Goal: Task Accomplishment & Management: Use online tool/utility

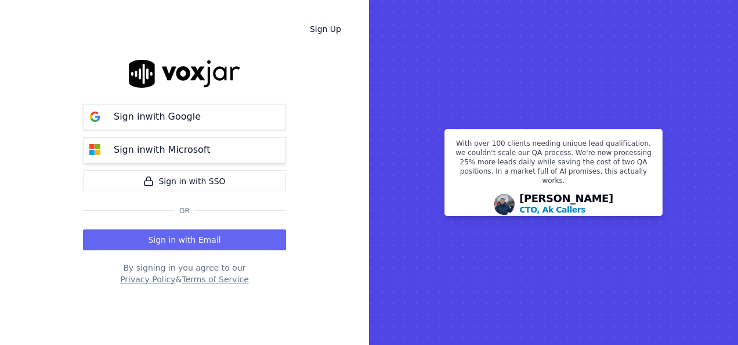
click at [176, 154] on p "Sign in with Microsoft" at bounding box center [162, 150] width 96 height 14
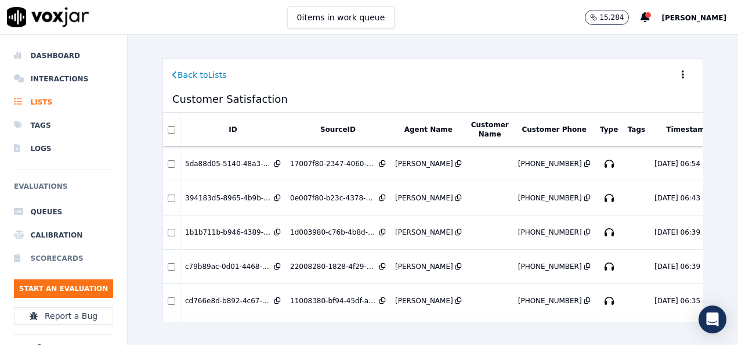
click at [48, 254] on li "Scorecards" at bounding box center [63, 258] width 99 height 23
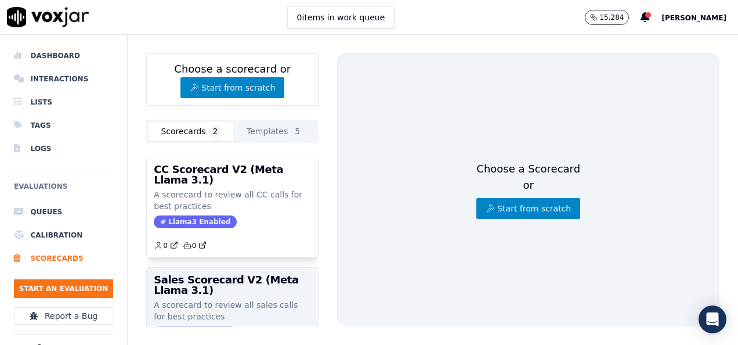
click at [242, 276] on h3 "Sales Scorecard V2 (Meta Llama 3.1)" at bounding box center [232, 285] width 157 height 21
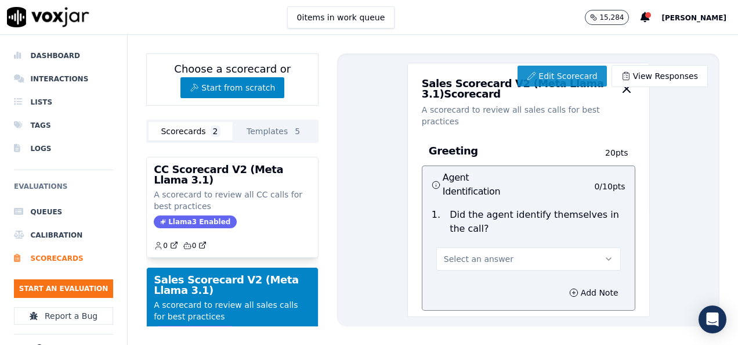
click at [536, 72] on link "Edit Scorecard" at bounding box center [562, 76] width 89 height 21
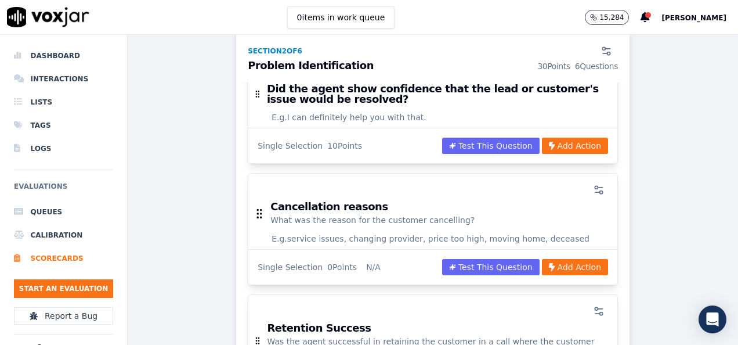
scroll to position [1008, 0]
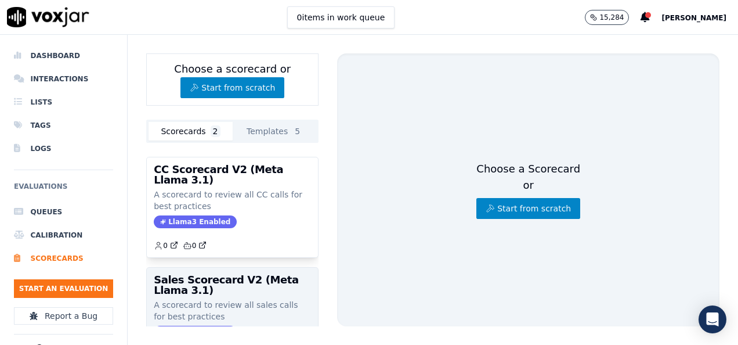
click at [247, 290] on h3 "Sales Scorecard V2 (Meta Llama 3.1)" at bounding box center [232, 285] width 157 height 21
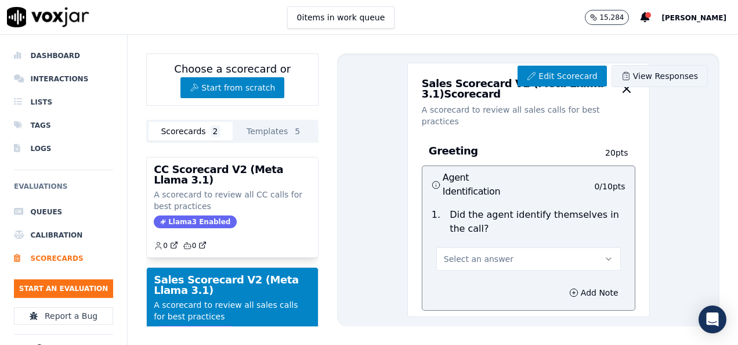
click at [656, 75] on link "View Responses" at bounding box center [660, 76] width 96 height 22
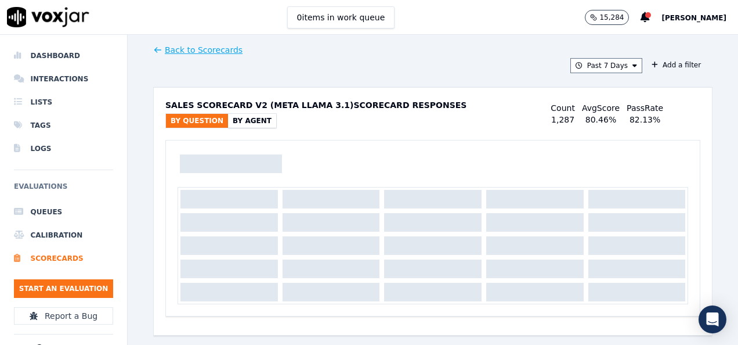
click at [714, 197] on div "Back to Scorecards Past 7 Days Add a filter Sales Scorecard V2 (Meta Llama 3.1)…" at bounding box center [433, 190] width 611 height 310
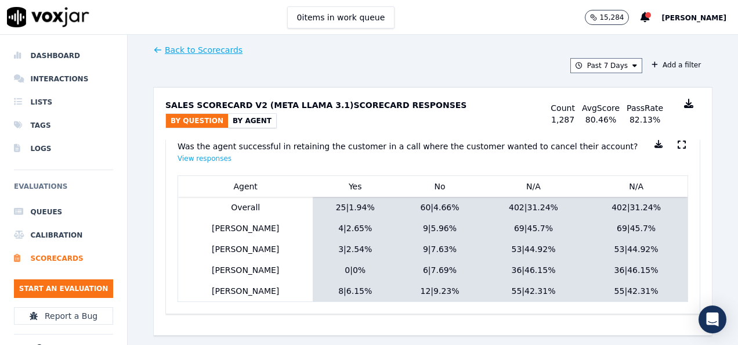
scroll to position [1449, 0]
click at [191, 156] on button "View responses" at bounding box center [205, 157] width 54 height 9
click at [202, 157] on button "View responses" at bounding box center [205, 157] width 54 height 9
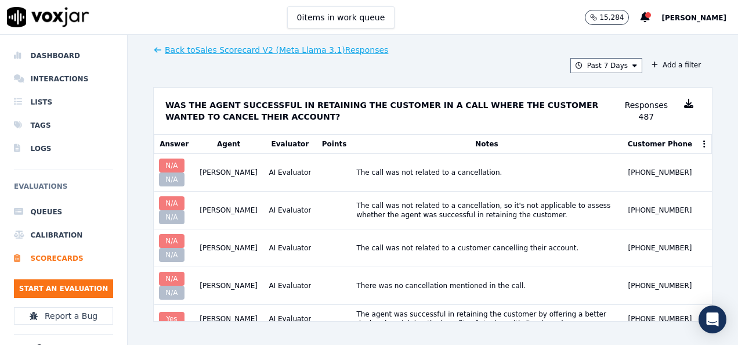
click at [684, 101] on icon at bounding box center [688, 103] width 9 height 9
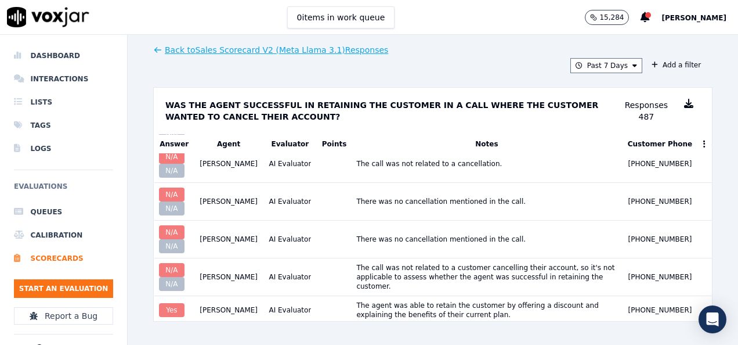
scroll to position [580, 0]
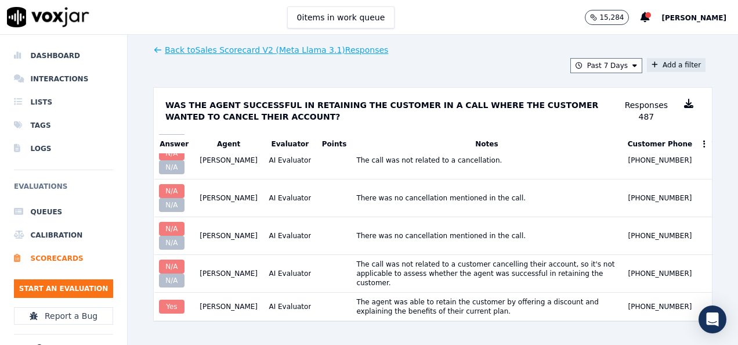
click at [647, 64] on button "Add a filter" at bounding box center [676, 65] width 59 height 14
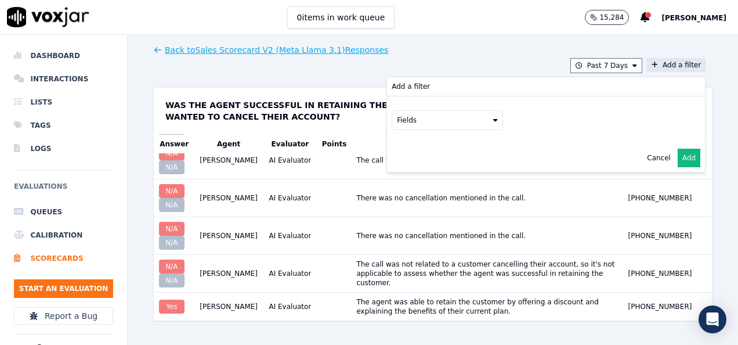
click at [443, 117] on button "Fields" at bounding box center [447, 120] width 111 height 20
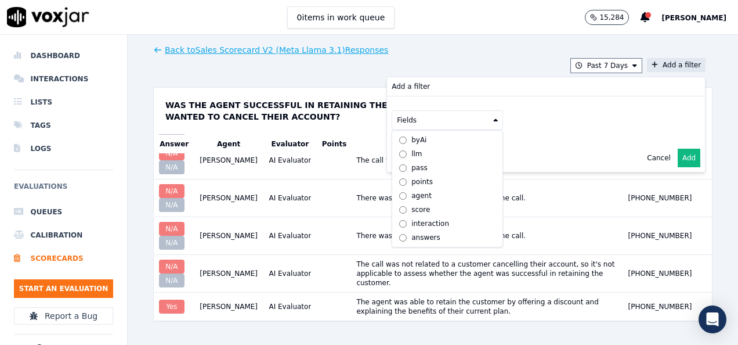
scroll to position [9, 0]
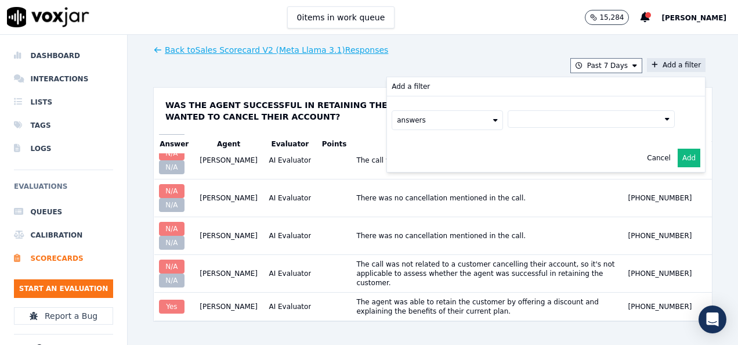
click at [529, 116] on button at bounding box center [591, 118] width 167 height 17
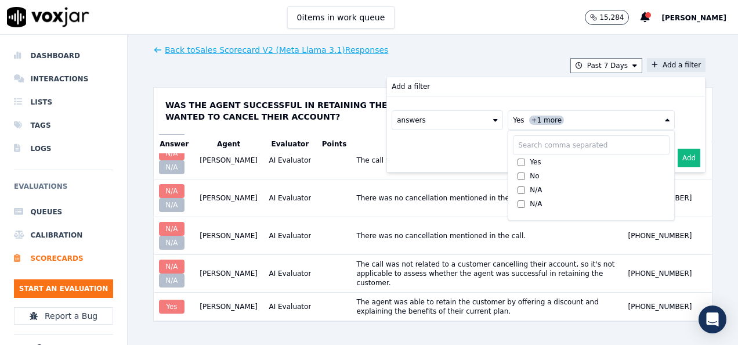
click at [678, 159] on button "Add" at bounding box center [689, 158] width 23 height 19
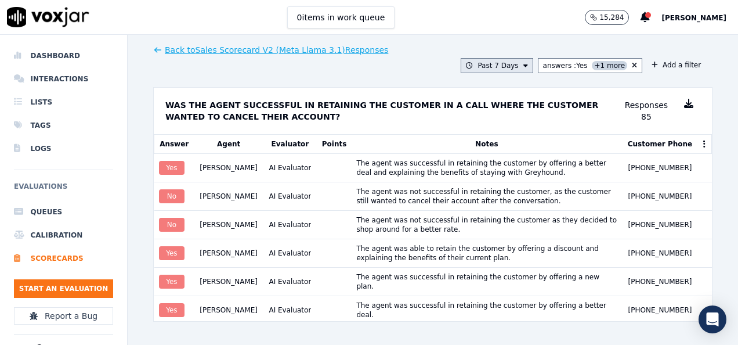
click at [490, 67] on button "Past 7 Days" at bounding box center [497, 65] width 72 height 15
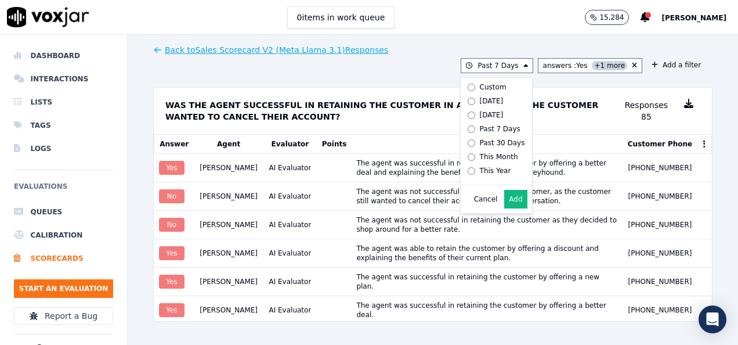
click at [710, 151] on div "Back to Sales Scorecard V2 (Meta Llama 3.1) Responses Past 7 Days Custom Today …" at bounding box center [433, 190] width 611 height 310
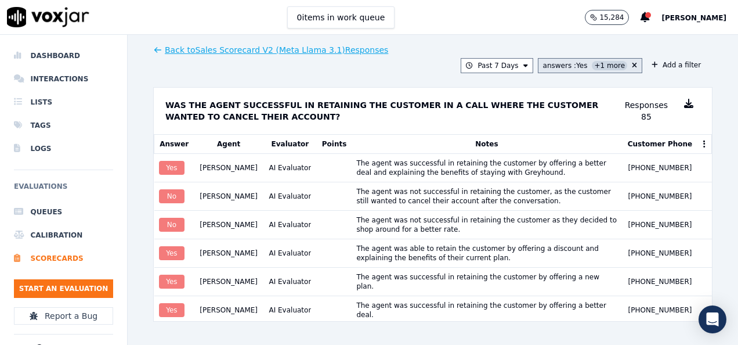
click at [546, 67] on div "answers : Yes +1 more" at bounding box center [585, 65] width 84 height 9
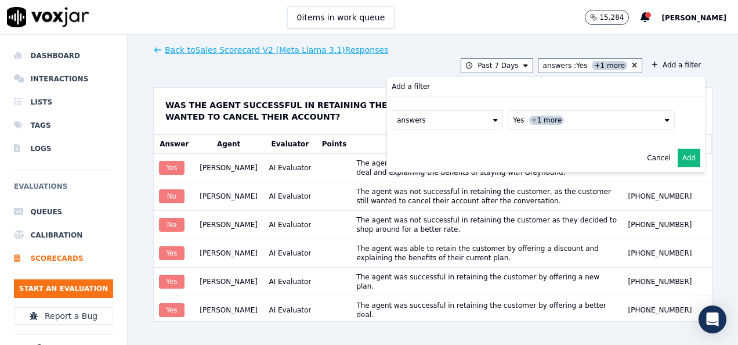
click at [708, 60] on div "Back to Sales Scorecard V2 (Meta Llama 3.1) Responses Past 7 Days answers : Yes…" at bounding box center [433, 190] width 611 height 310
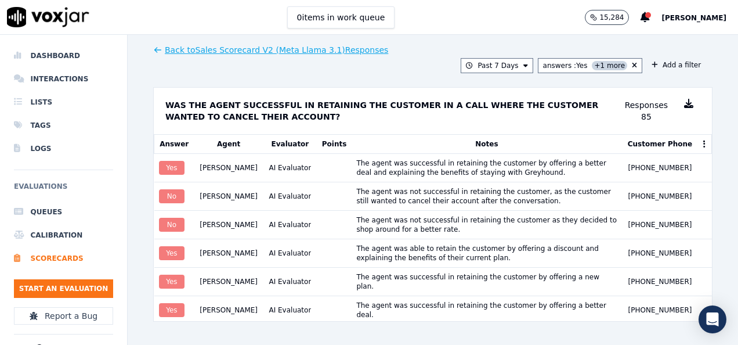
click at [708, 60] on div "Back to Sales Scorecard V2 (Meta Llama 3.1) Responses Past 7 Days answers : Yes…" at bounding box center [433, 190] width 611 height 310
click at [560, 64] on div "answers : Yes +1 more" at bounding box center [585, 65] width 84 height 9
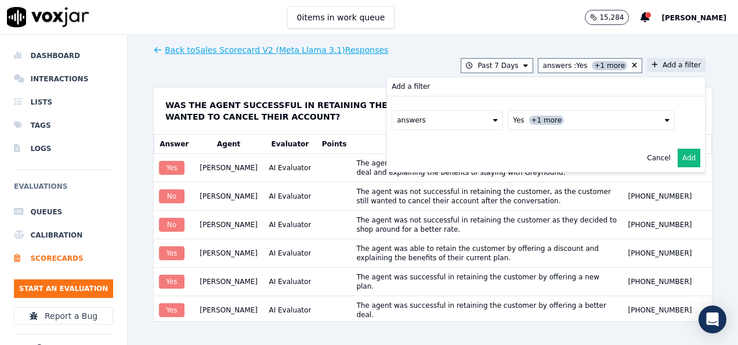
click at [453, 154] on div "Cancel Add" at bounding box center [546, 158] width 318 height 28
click at [544, 144] on div "Cancel Add" at bounding box center [546, 158] width 318 height 28
click at [697, 111] on div "Back to Sales Scorecard V2 (Meta Llama 3.1) Responses Past 7 Days answers : Yes…" at bounding box center [433, 190] width 611 height 310
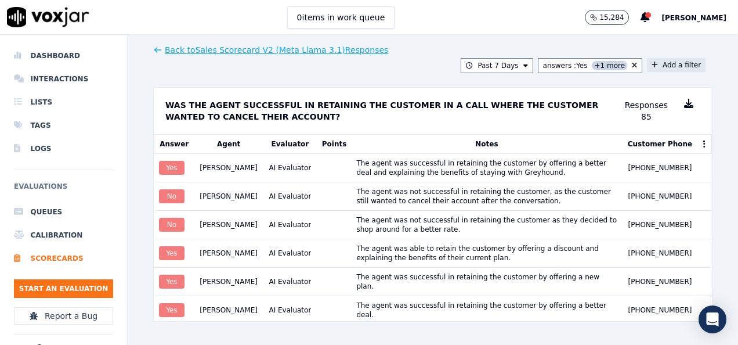
click at [672, 71] on button "Add a filter" at bounding box center [676, 65] width 59 height 14
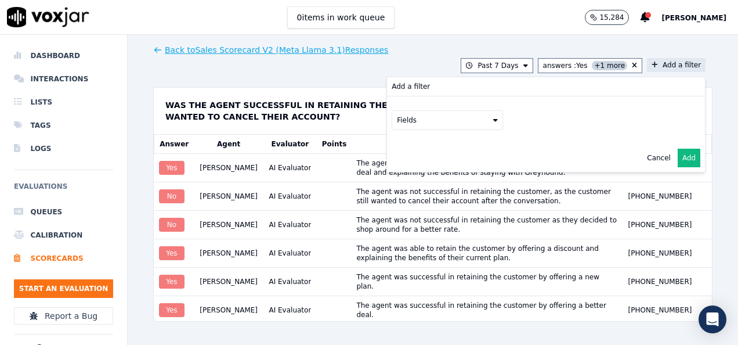
click at [475, 122] on button "Fields" at bounding box center [447, 120] width 111 height 20
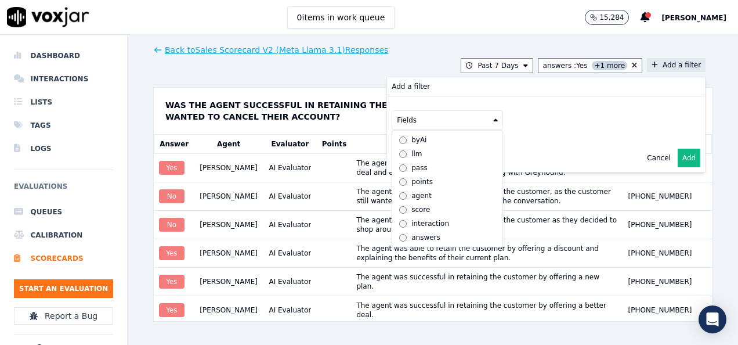
scroll to position [9, 0]
click at [632, 153] on div "Cancel Add" at bounding box center [546, 158] width 318 height 28
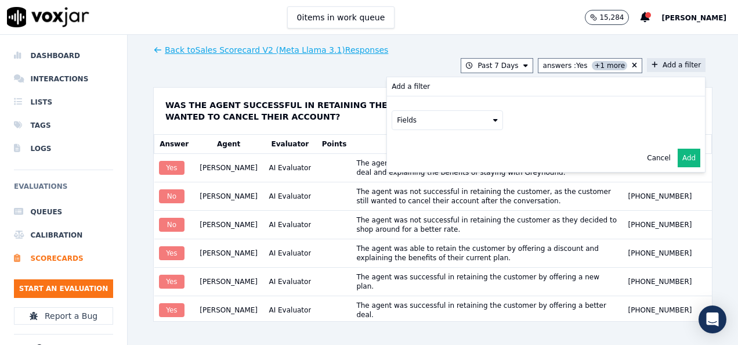
click at [647, 157] on button "Cancel" at bounding box center [659, 157] width 24 height 9
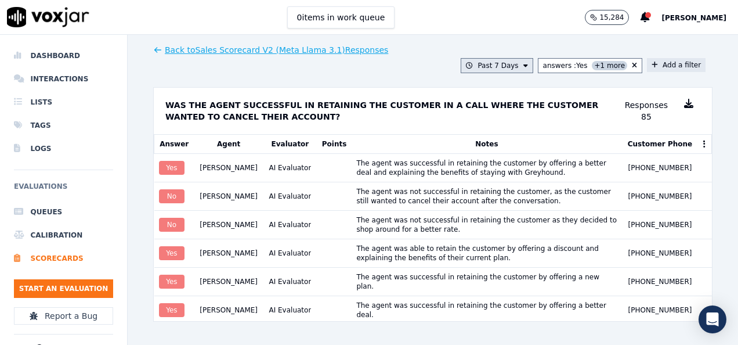
click at [479, 62] on button "Past 7 Days" at bounding box center [497, 65] width 72 height 15
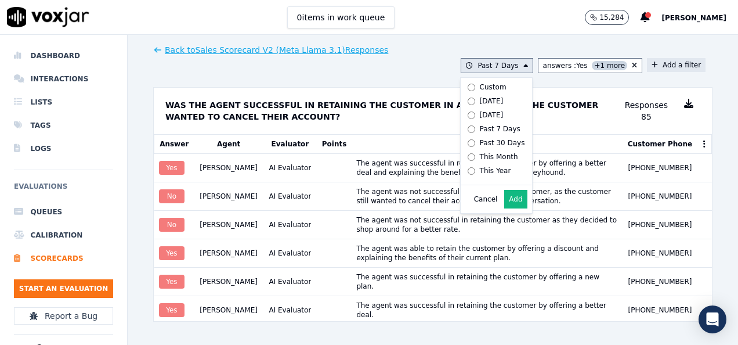
click at [480, 86] on div "Custom" at bounding box center [493, 86] width 27 height 9
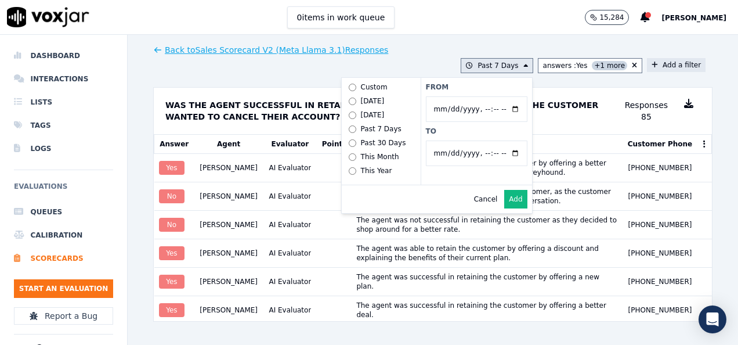
click at [511, 108] on input "From" at bounding box center [477, 109] width 102 height 26
type input "[DATE]T00:00"
click at [477, 89] on label "From" at bounding box center [477, 86] width 102 height 9
click at [477, 96] on input "From" at bounding box center [477, 109] width 102 height 26
click at [509, 208] on button "Add" at bounding box center [515, 199] width 23 height 19
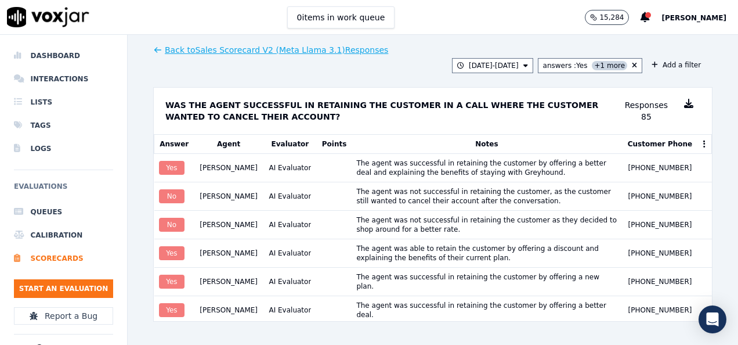
click at [684, 104] on icon at bounding box center [688, 103] width 9 height 9
click at [712, 212] on div "Back to Sales Scorecard V2 (Meta Llama 3.1) Responses 8/8/25 - 8/12/25 answers …" at bounding box center [433, 190] width 611 height 310
click at [684, 100] on icon at bounding box center [688, 103] width 9 height 9
click at [557, 64] on div "answers : Yes +1 more" at bounding box center [585, 65] width 84 height 9
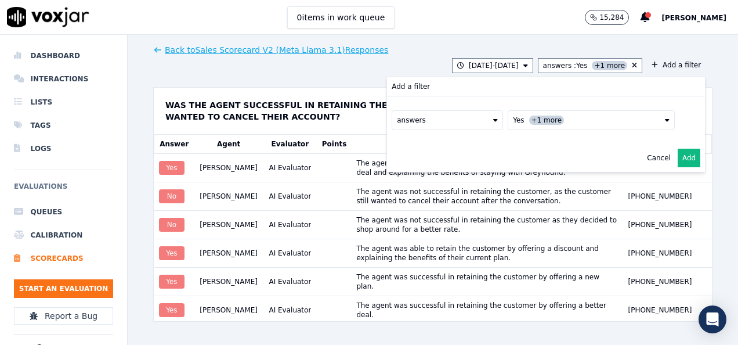
click at [701, 117] on div "Back to Sales Scorecard V2 (Meta Llama 3.1) Responses 8/8/25 - 8/12/25 answers …" at bounding box center [433, 190] width 611 height 310
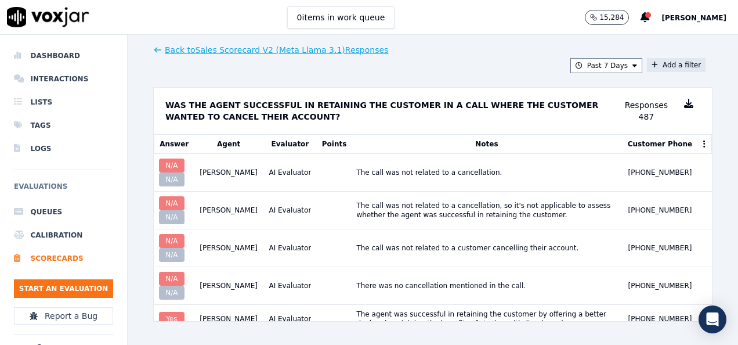
click at [647, 64] on button "Add a filter" at bounding box center [676, 65] width 59 height 14
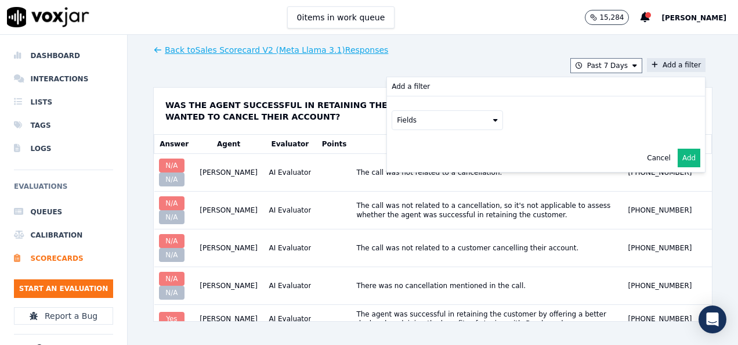
click at [405, 120] on button "Fields" at bounding box center [447, 120] width 111 height 20
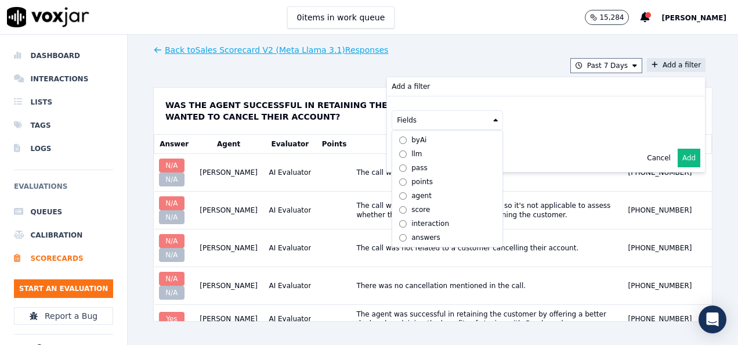
scroll to position [9, 0]
click at [412, 233] on div "answers" at bounding box center [426, 237] width 29 height 9
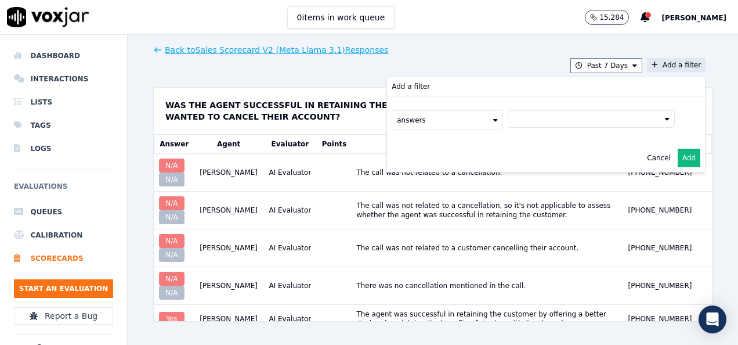
click at [542, 124] on button at bounding box center [591, 118] width 167 height 17
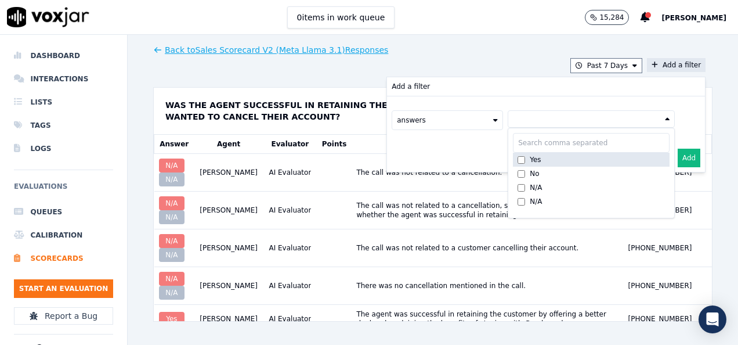
click at [530, 158] on div "Yes" at bounding box center [535, 159] width 11 height 9
click at [678, 154] on button "Add" at bounding box center [689, 158] width 23 height 19
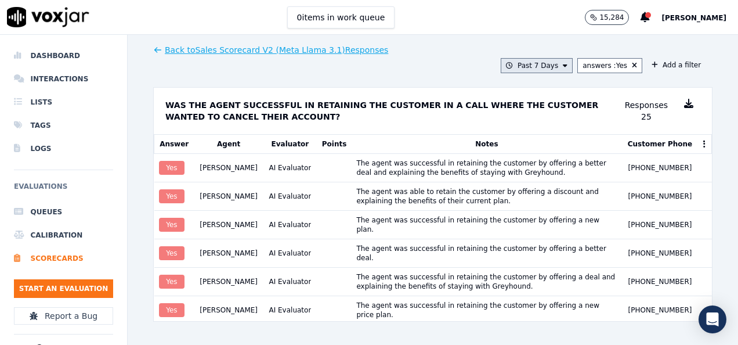
click at [553, 66] on button "Past 7 Days" at bounding box center [537, 65] width 72 height 15
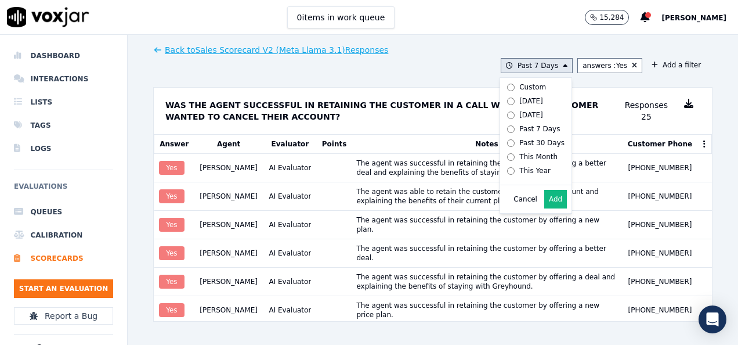
click at [520, 84] on div "Custom" at bounding box center [533, 86] width 27 height 9
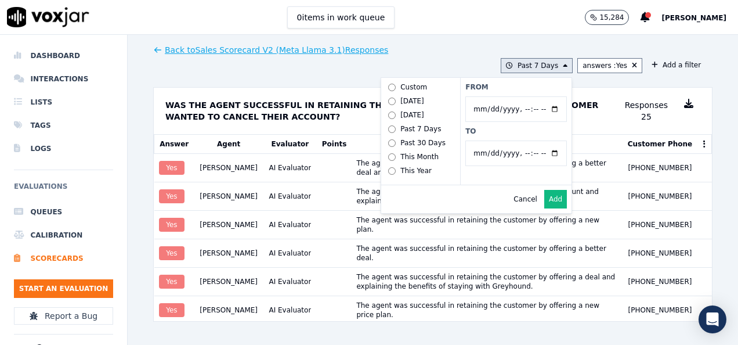
click at [548, 108] on input "From" at bounding box center [517, 109] width 102 height 26
type input "[DATE]T00:00"
click at [507, 84] on label "From" at bounding box center [517, 86] width 102 height 9
click at [507, 96] on input "From" at bounding box center [517, 109] width 102 height 26
click at [548, 208] on button "Add" at bounding box center [555, 199] width 23 height 19
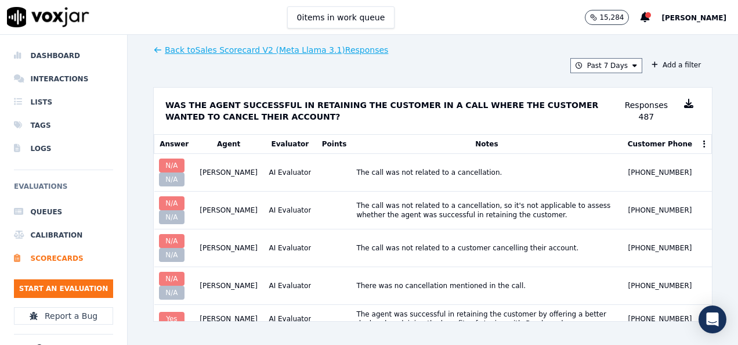
click at [585, 57] on div "Back to Sales Scorecard V2 (Meta Llama 3.1) Responses Past 7 Days Add a filter …" at bounding box center [433, 190] width 560 height 310
click at [654, 65] on button "Add a filter" at bounding box center [676, 65] width 59 height 14
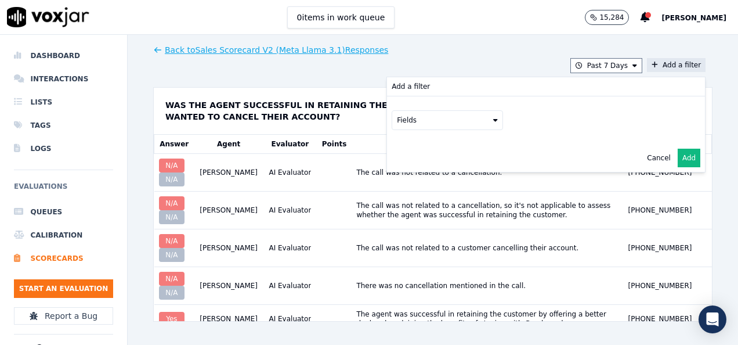
click at [454, 113] on button "Fields" at bounding box center [447, 120] width 111 height 20
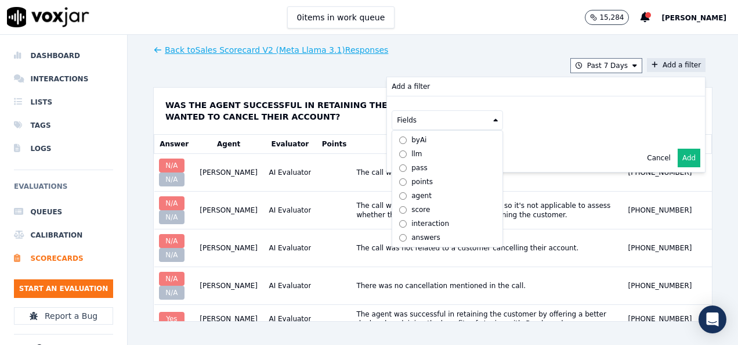
scroll to position [9, 0]
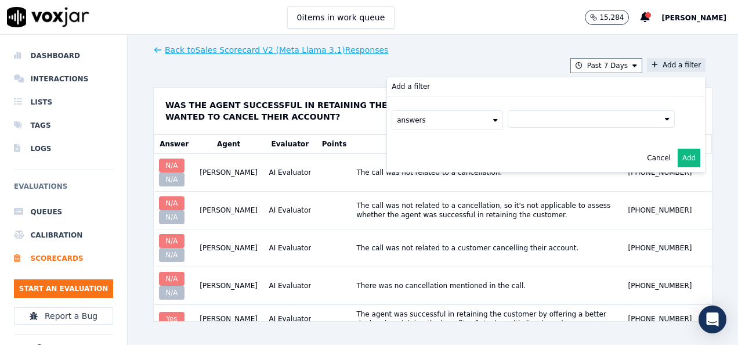
click at [526, 122] on button at bounding box center [591, 118] width 167 height 17
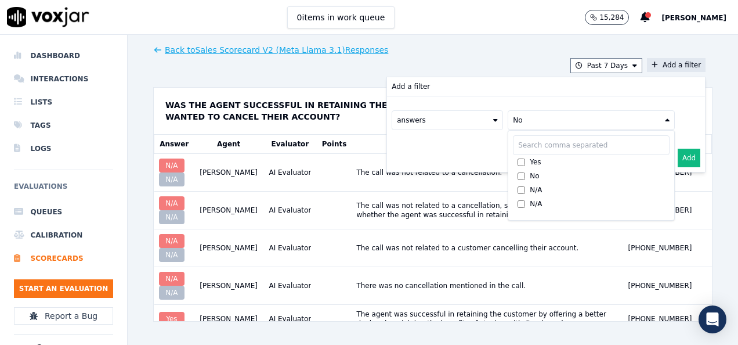
click at [678, 158] on button "Add" at bounding box center [689, 158] width 23 height 19
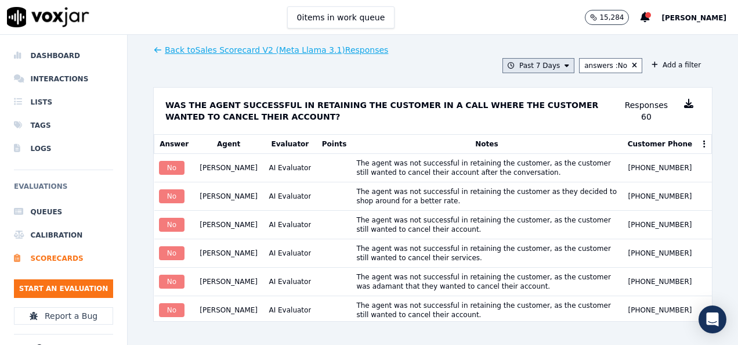
click at [514, 68] on button "Past 7 Days" at bounding box center [539, 65] width 72 height 15
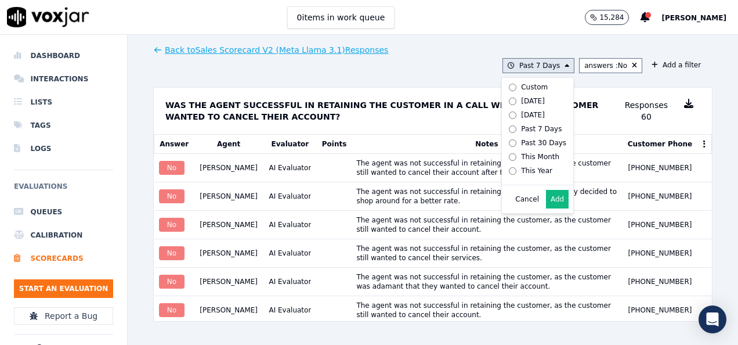
click at [521, 86] on div "Custom" at bounding box center [534, 86] width 27 height 9
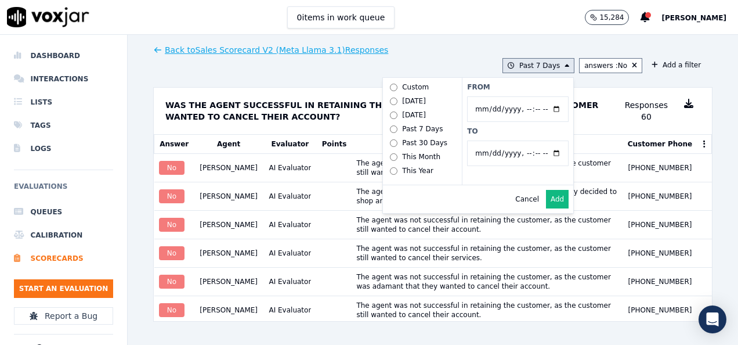
click at [547, 109] on input "From" at bounding box center [518, 109] width 102 height 26
type input "[DATE]T00:00"
click at [507, 88] on label "From" at bounding box center [518, 86] width 102 height 9
click at [507, 96] on input "From" at bounding box center [518, 109] width 102 height 26
click at [547, 207] on button "Add" at bounding box center [557, 199] width 23 height 19
